Goal: Check status: Check status

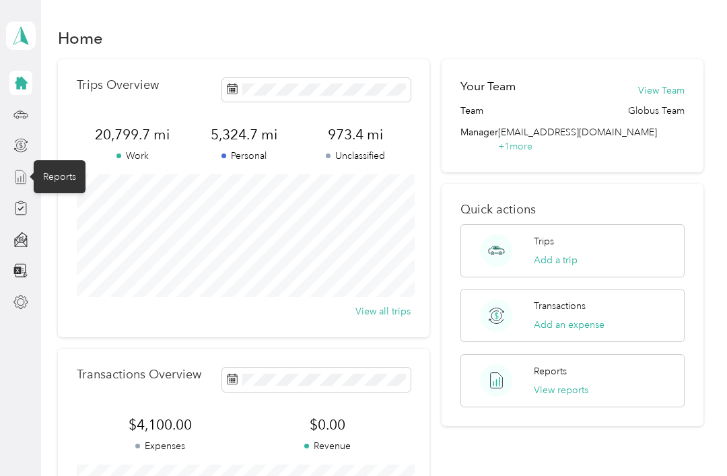
click at [20, 180] on line at bounding box center [20, 178] width 0 height 5
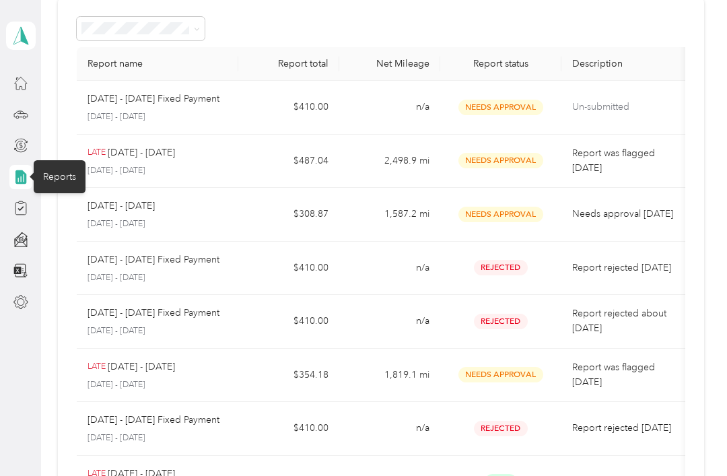
scroll to position [69, 0]
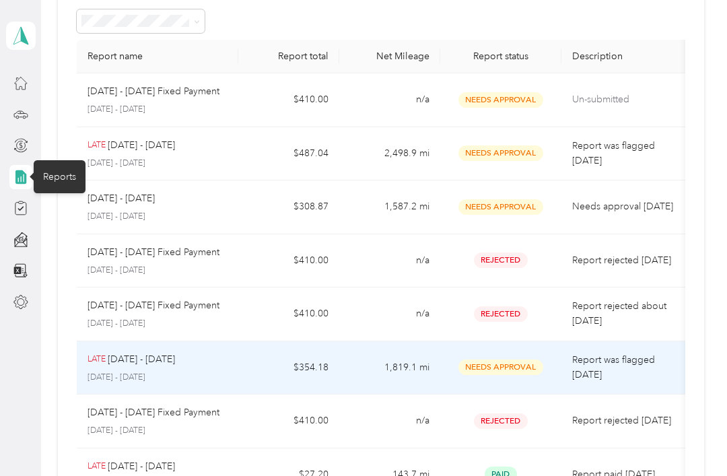
click at [515, 359] on span "Needs Approval" at bounding box center [500, 366] width 85 height 15
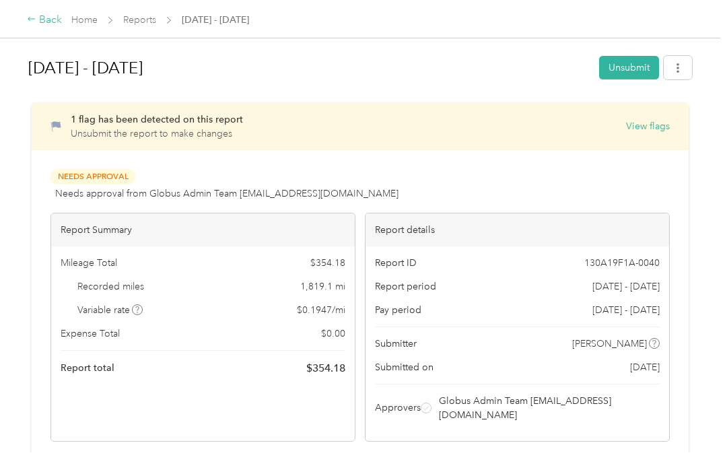
click at [46, 22] on div "Back" at bounding box center [44, 20] width 35 height 16
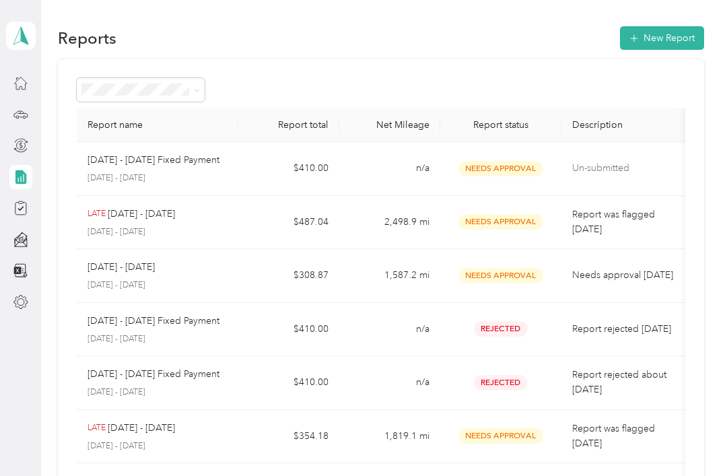
click at [649, 219] on p "Report was flagged [DATE]" at bounding box center [628, 222] width 113 height 30
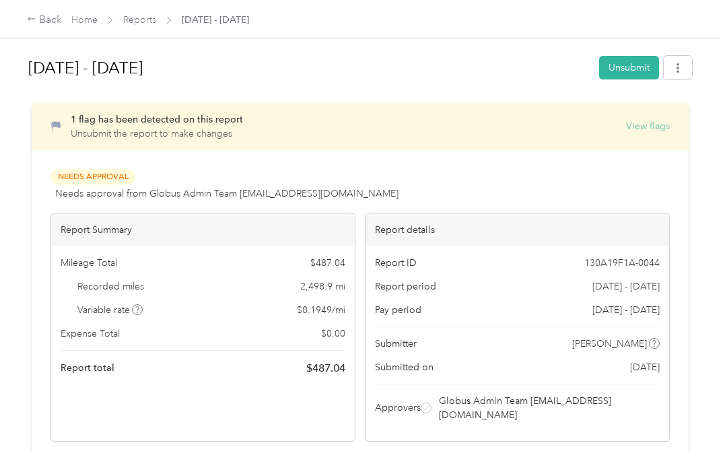
click at [651, 123] on button "View flags" at bounding box center [648, 126] width 44 height 14
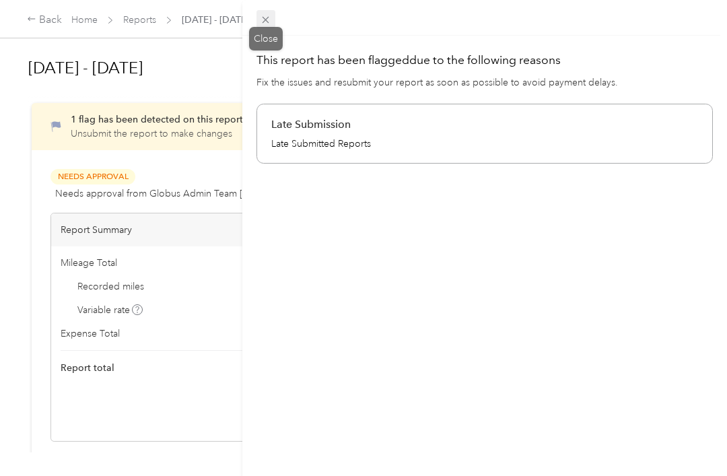
click at [265, 20] on icon at bounding box center [265, 20] width 7 height 7
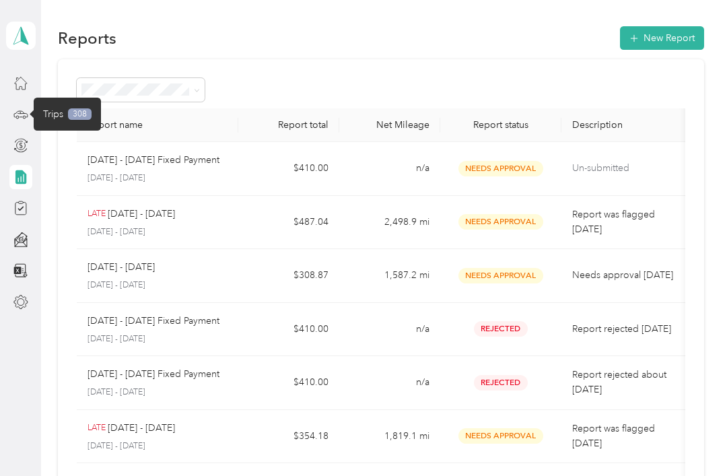
click at [75, 106] on div "Trips 308" at bounding box center [67, 114] width 67 height 33
click at [28, 118] on icon at bounding box center [20, 114] width 15 height 15
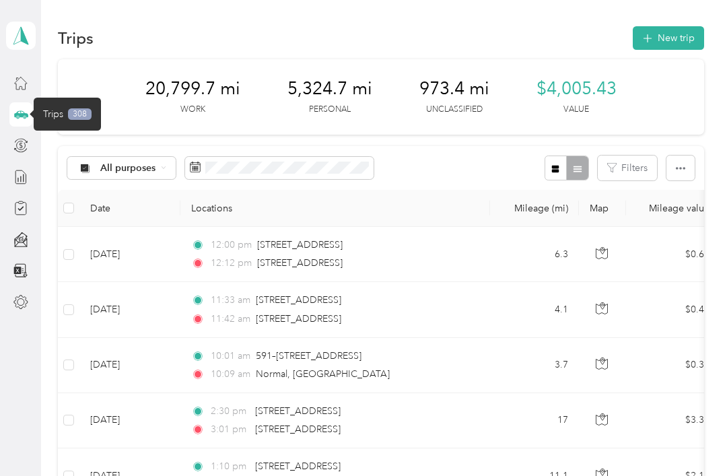
click at [600, 207] on th "Map" at bounding box center [602, 208] width 47 height 37
click at [598, 215] on th "Map" at bounding box center [602, 208] width 47 height 37
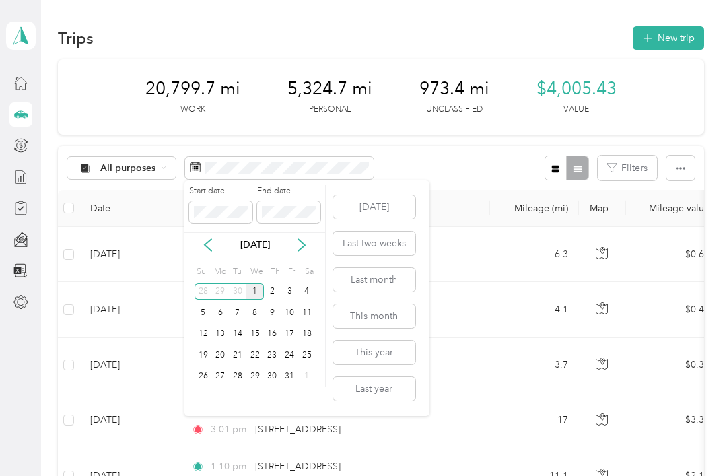
click at [259, 291] on div "1" at bounding box center [254, 291] width 17 height 17
click at [208, 246] on icon at bounding box center [207, 244] width 13 height 13
click at [221, 293] on div "1" at bounding box center [219, 291] width 17 height 17
click at [221, 289] on div "1" at bounding box center [219, 291] width 17 height 17
click at [226, 293] on div "1" at bounding box center [219, 291] width 17 height 17
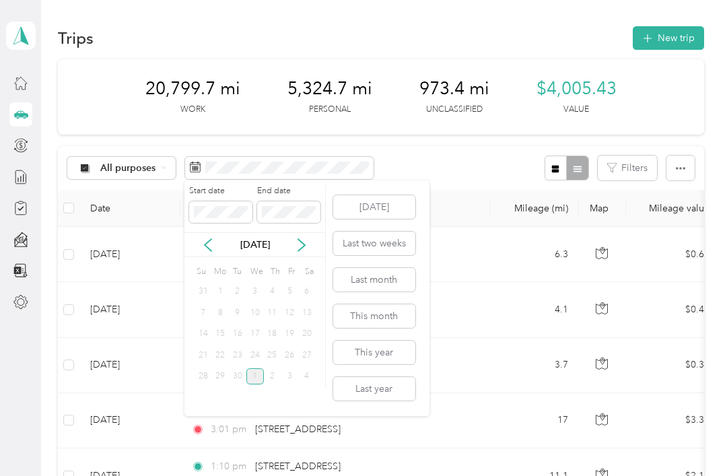
click at [227, 294] on div "1" at bounding box center [219, 291] width 17 height 17
click at [230, 294] on div "2" at bounding box center [237, 291] width 17 height 17
click at [212, 246] on icon at bounding box center [207, 244] width 13 height 13
click at [305, 247] on icon at bounding box center [301, 244] width 13 height 13
click at [224, 294] on div "1" at bounding box center [219, 291] width 17 height 17
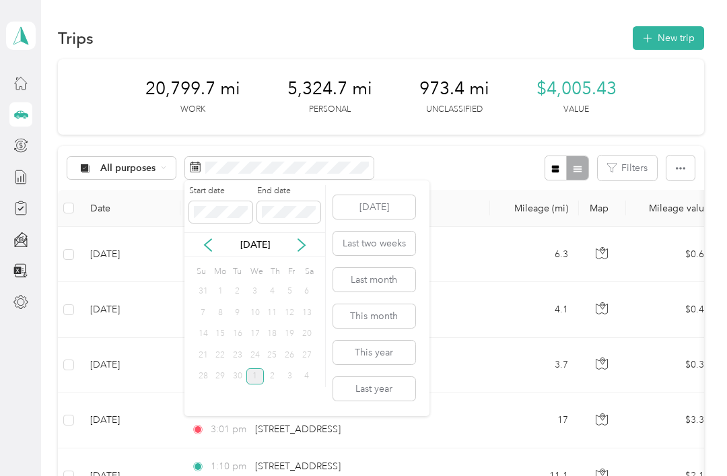
click at [221, 293] on div "1" at bounding box center [219, 291] width 17 height 17
click at [213, 246] on icon at bounding box center [207, 244] width 13 height 13
click at [227, 291] on div "1" at bounding box center [219, 291] width 17 height 17
click at [226, 291] on div "1" at bounding box center [219, 291] width 17 height 17
click at [225, 298] on div "1" at bounding box center [219, 291] width 17 height 17
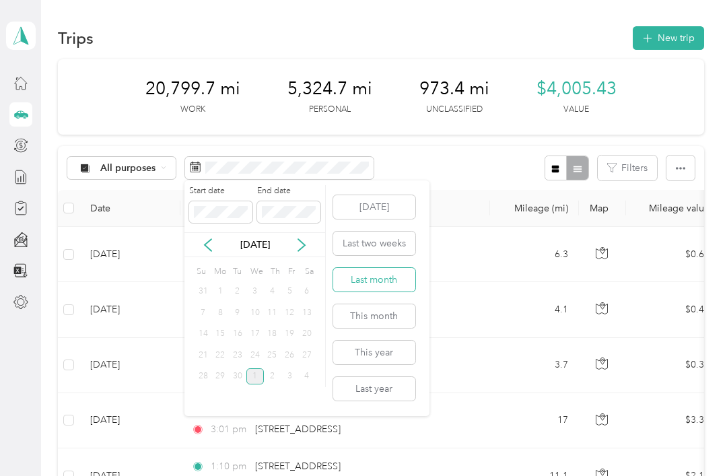
click at [371, 282] on button "Last month" at bounding box center [374, 280] width 82 height 24
